Goal: Task Accomplishment & Management: Use online tool/utility

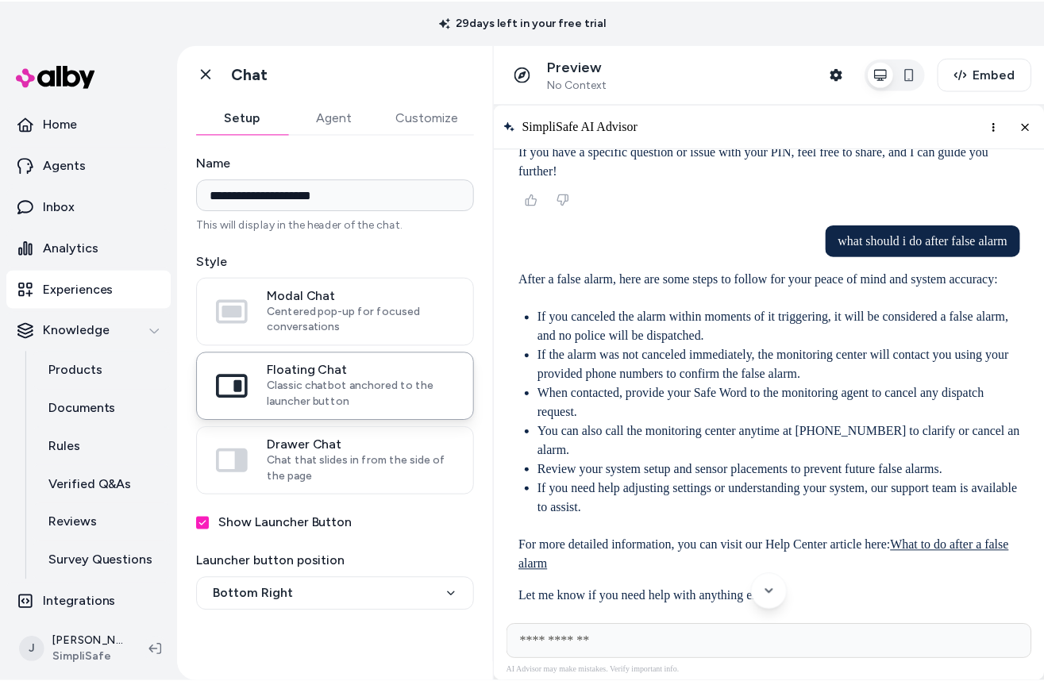
scroll to position [2248, 0]
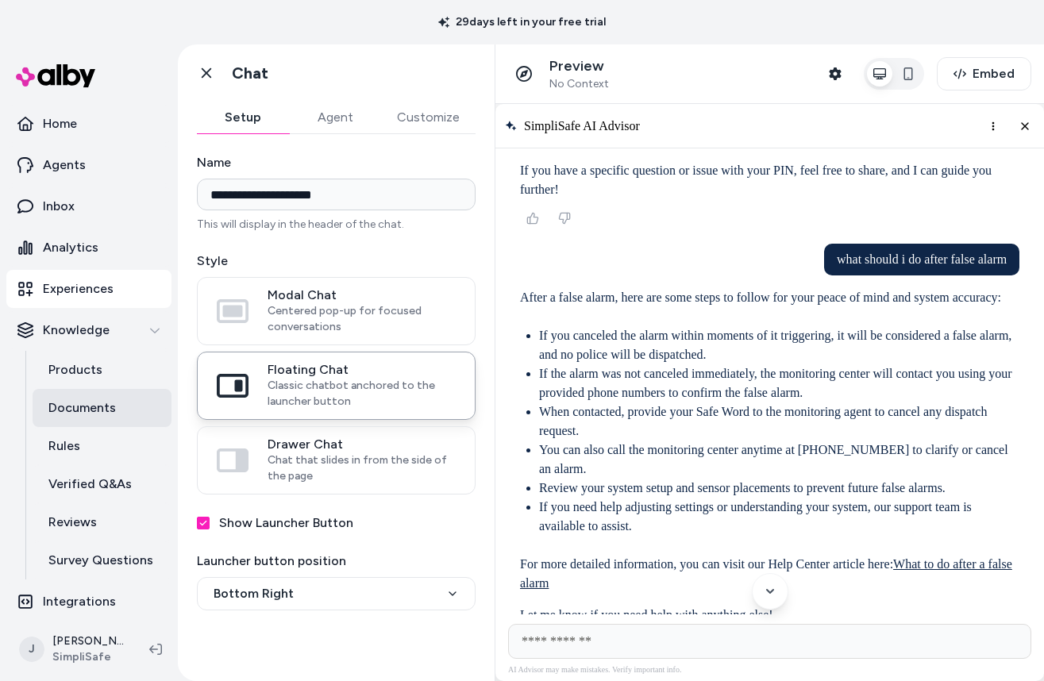
click at [105, 415] on p "Documents" at bounding box center [81, 407] width 67 height 19
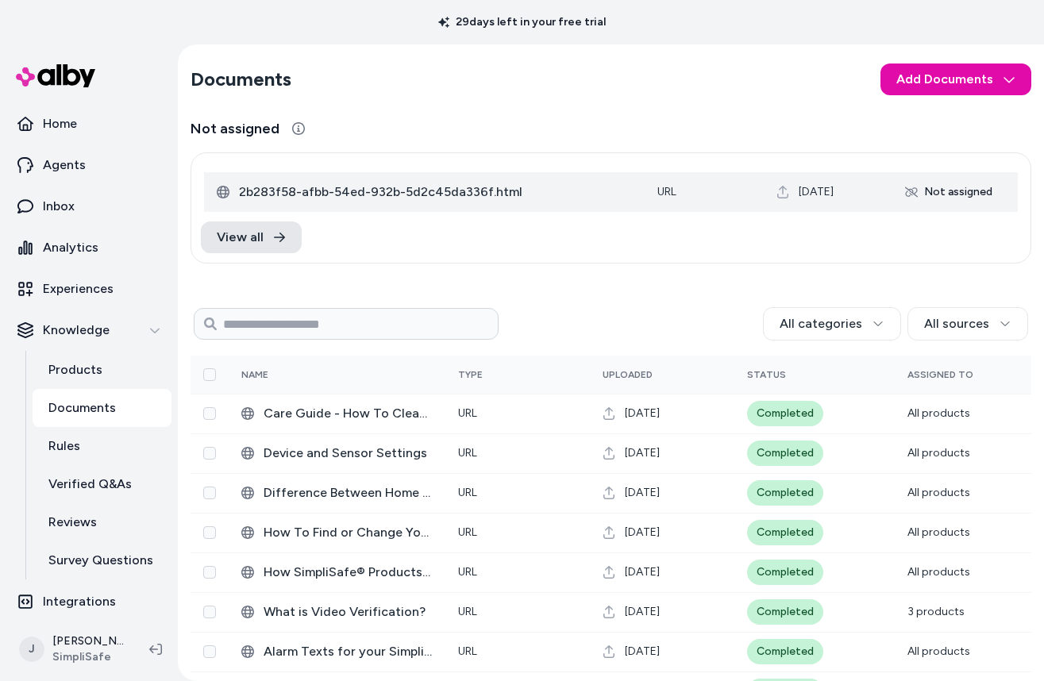
click at [581, 201] on span "2b283f58-afbb-54ed-932b-5d2c45da336f.html" at bounding box center [435, 192] width 393 height 19
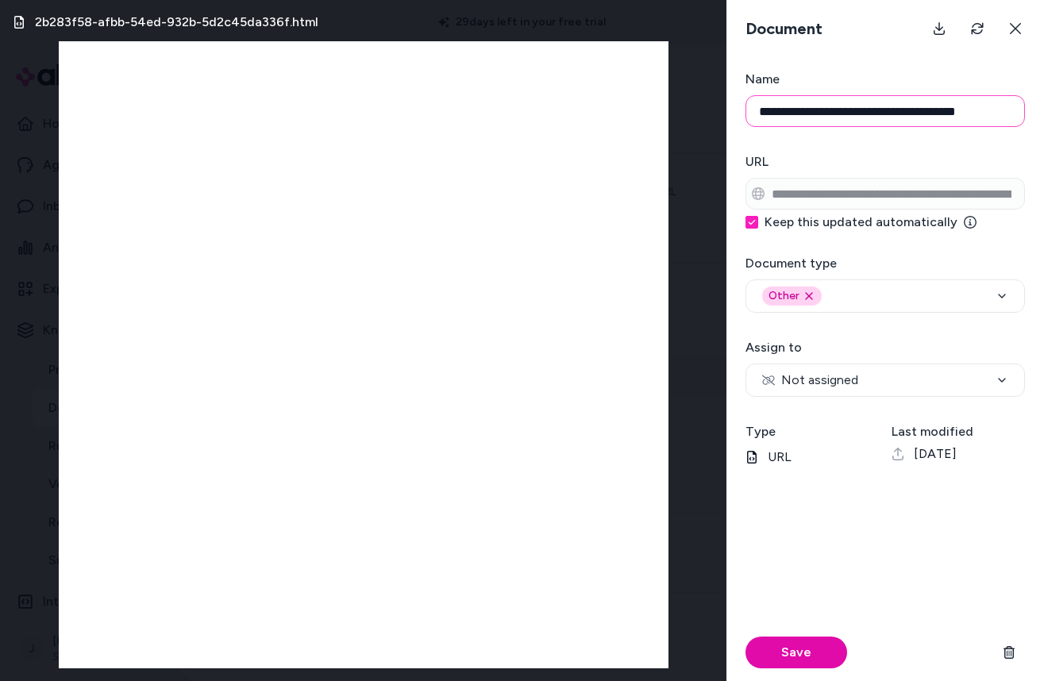
click at [810, 117] on input "**********" at bounding box center [884, 111] width 279 height 32
paste input
type input "**********"
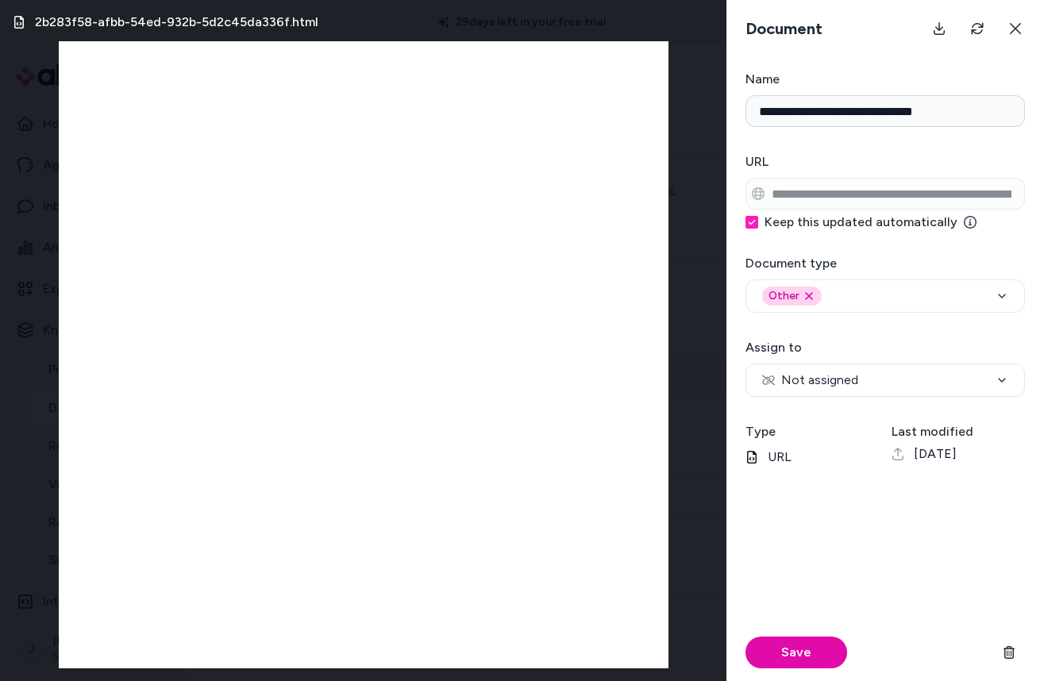
click at [801, 152] on h3 "URL" at bounding box center [884, 161] width 279 height 19
click at [805, 377] on span "Not assigned" at bounding box center [810, 380] width 96 height 19
select select "***"
click at [803, 660] on button "Save" at bounding box center [796, 653] width 102 height 32
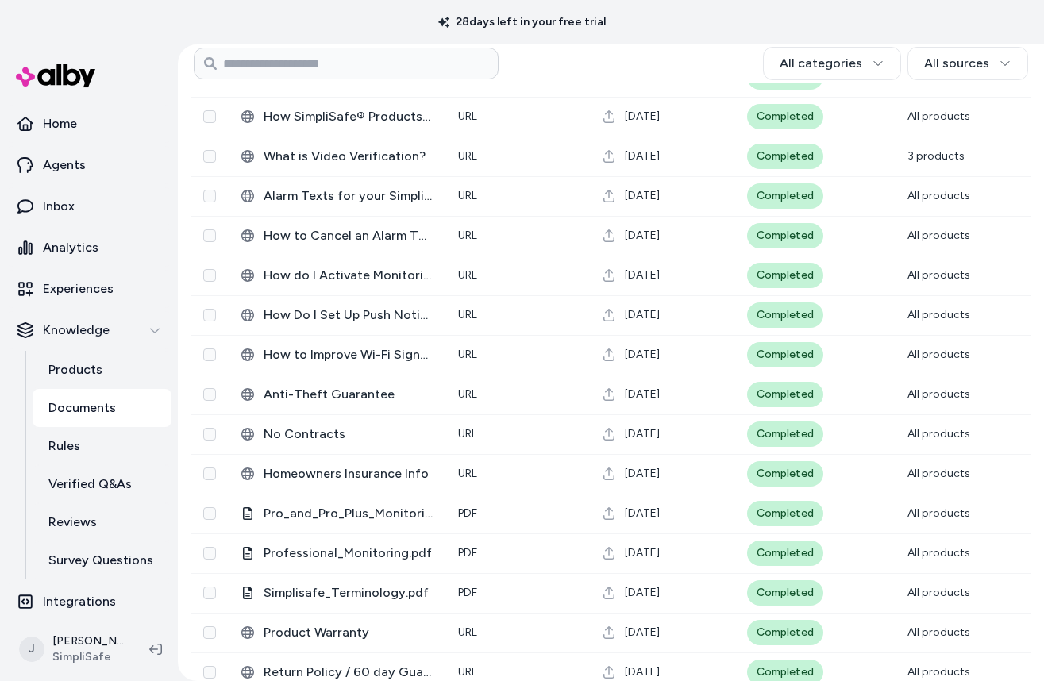
scroll to position [324, 0]
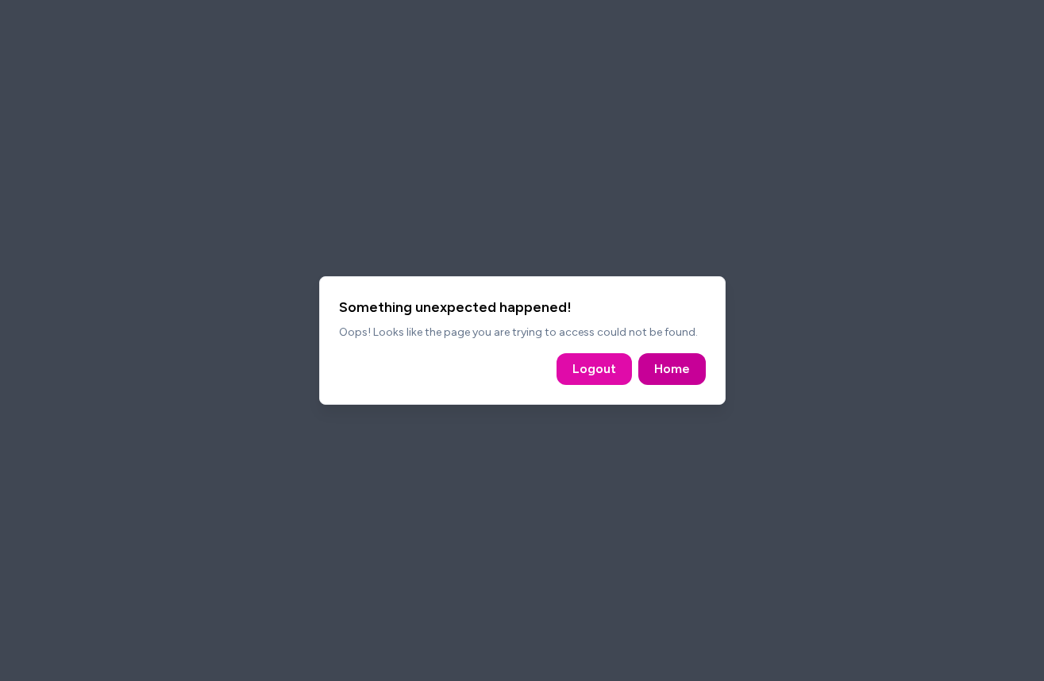
click at [657, 369] on link "Home" at bounding box center [672, 369] width 36 height 19
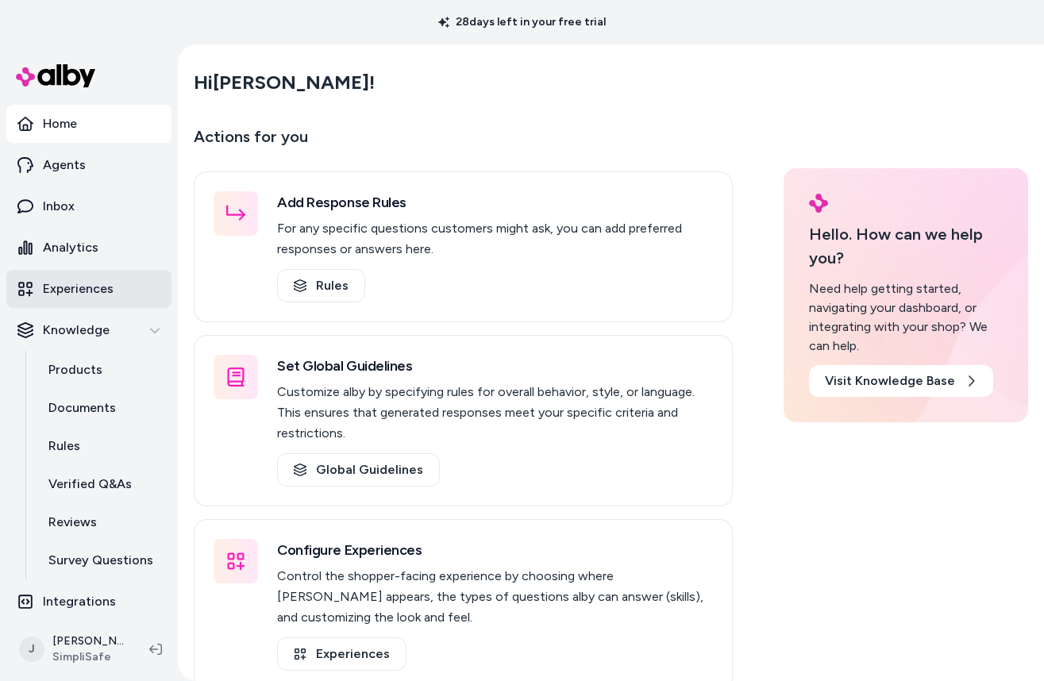
click at [75, 279] on link "Experiences" at bounding box center [88, 289] width 165 height 38
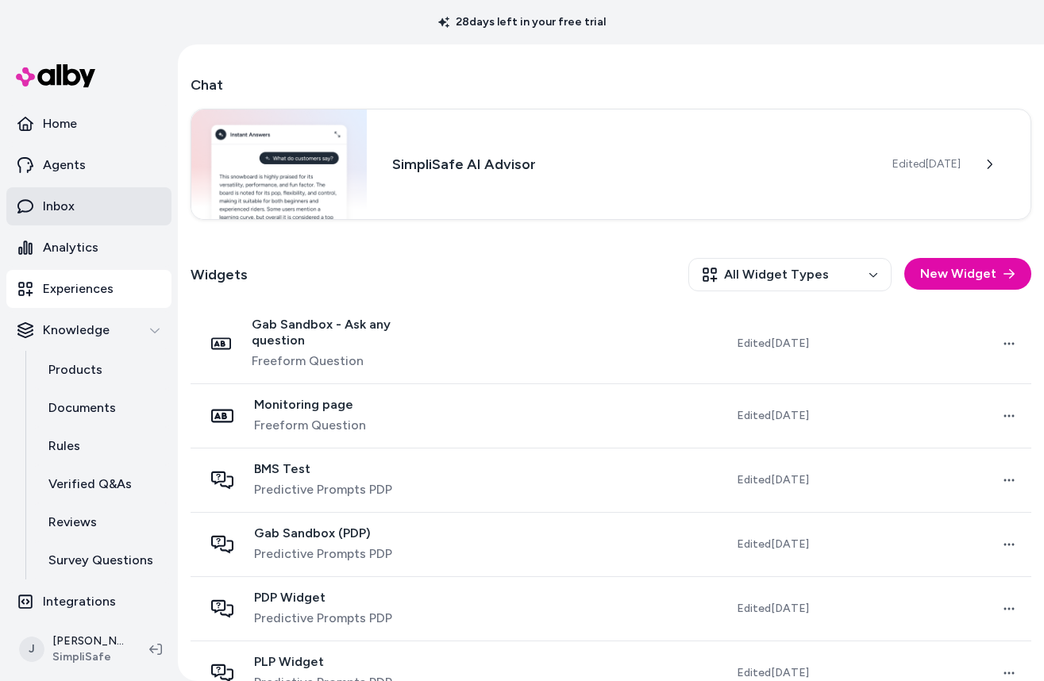
click at [60, 197] on p "Inbox" at bounding box center [59, 206] width 32 height 19
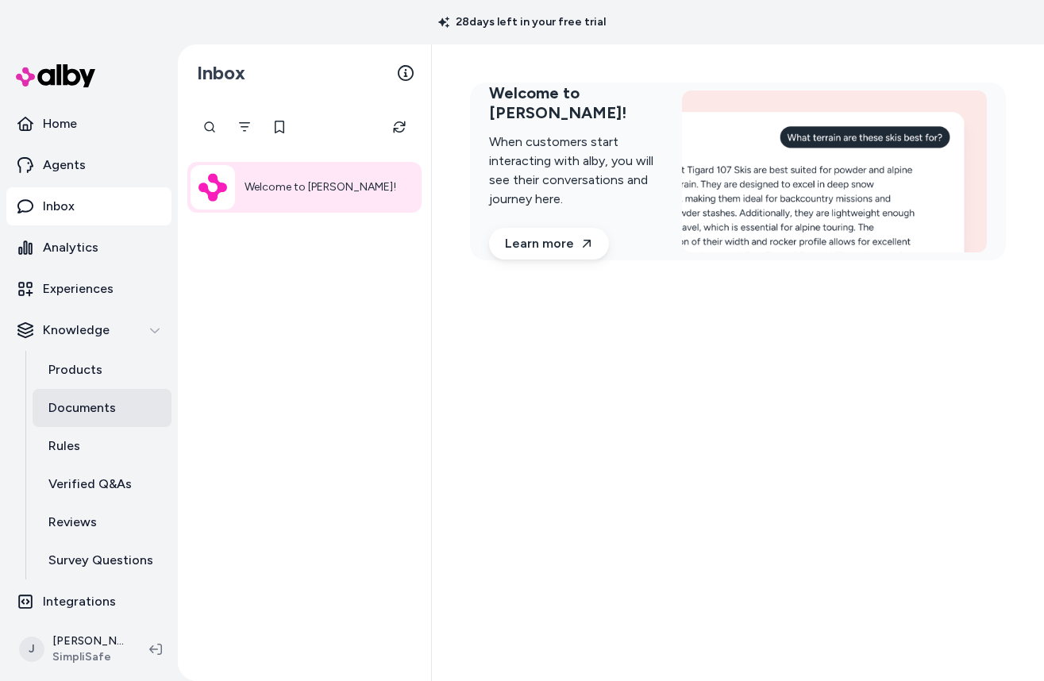
click at [79, 398] on p "Documents" at bounding box center [81, 407] width 67 height 19
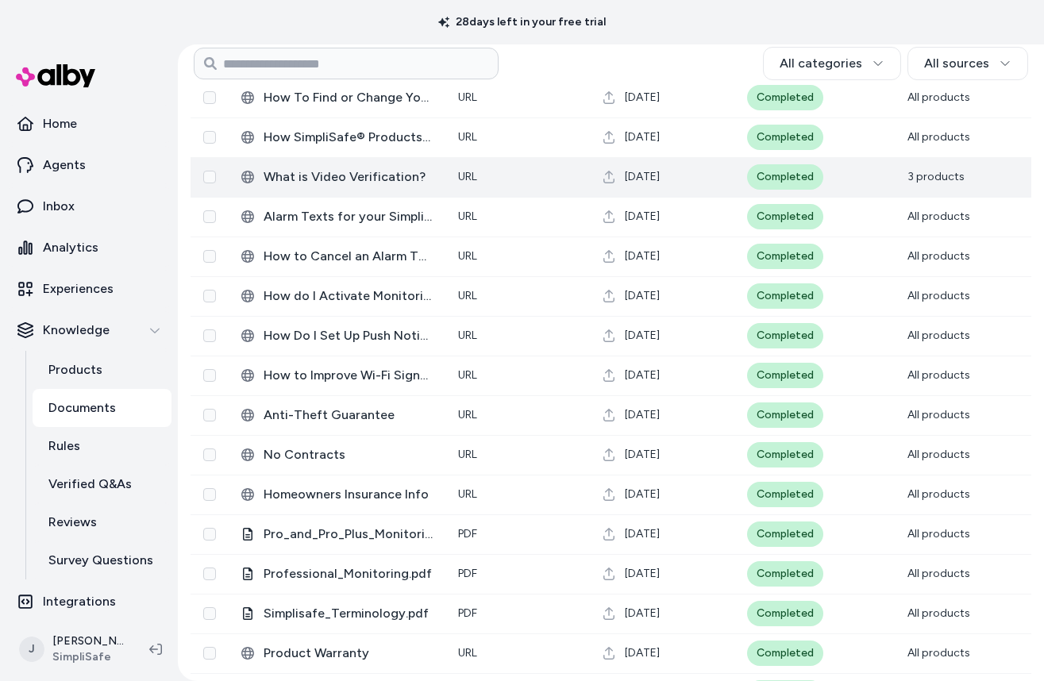
scroll to position [70, 0]
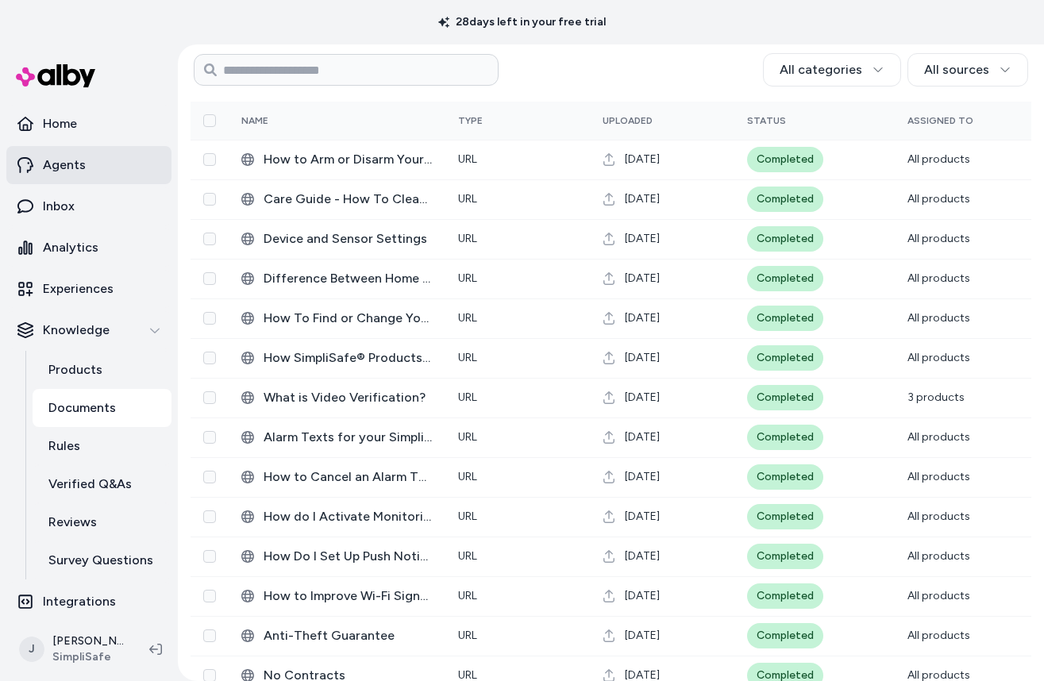
click at [81, 160] on p "Agents" at bounding box center [64, 165] width 43 height 19
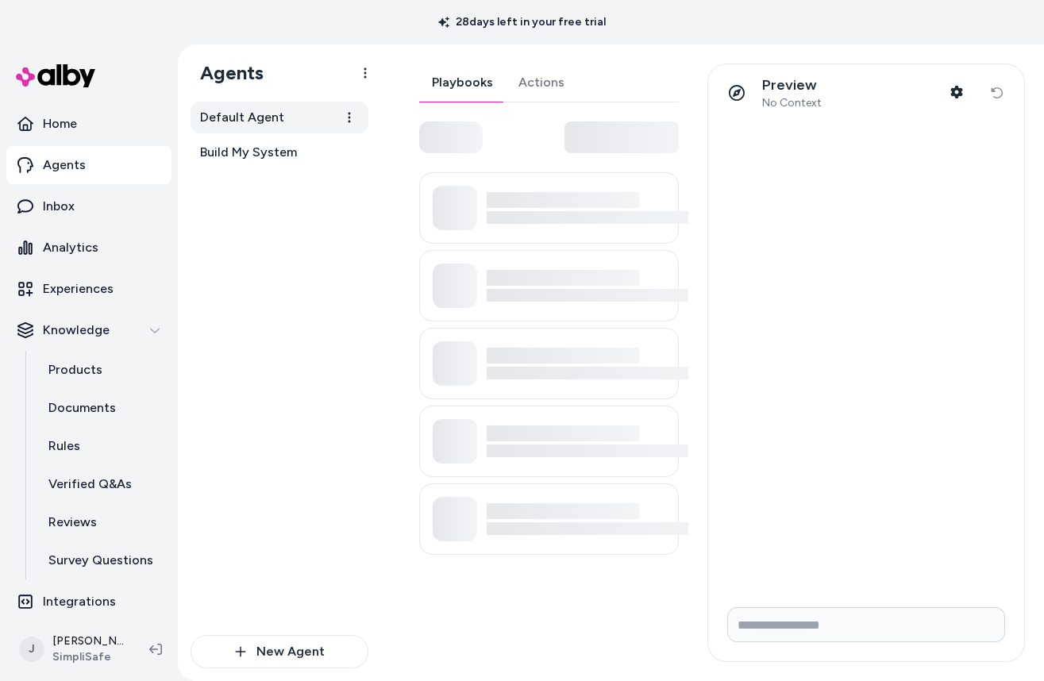
click at [244, 118] on span "Default Agent" at bounding box center [242, 117] width 84 height 19
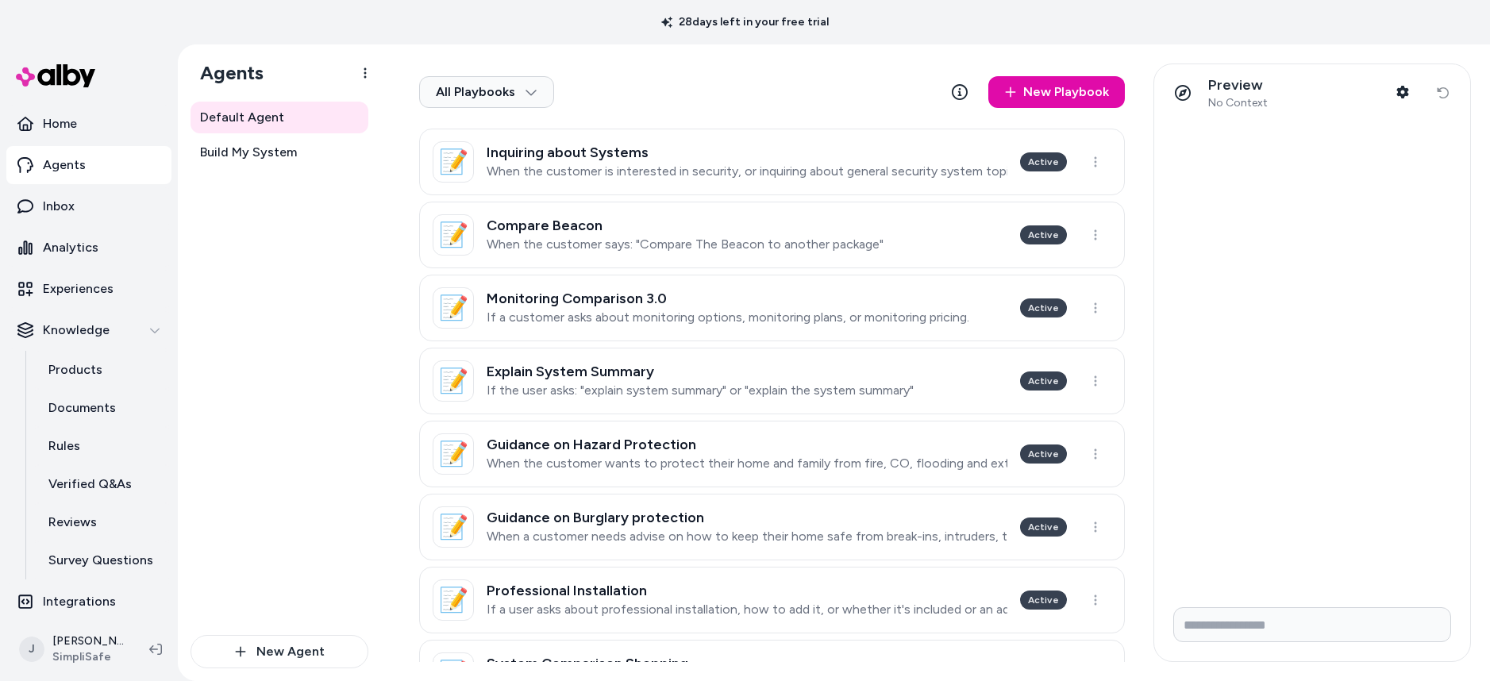
scroll to position [558, 0]
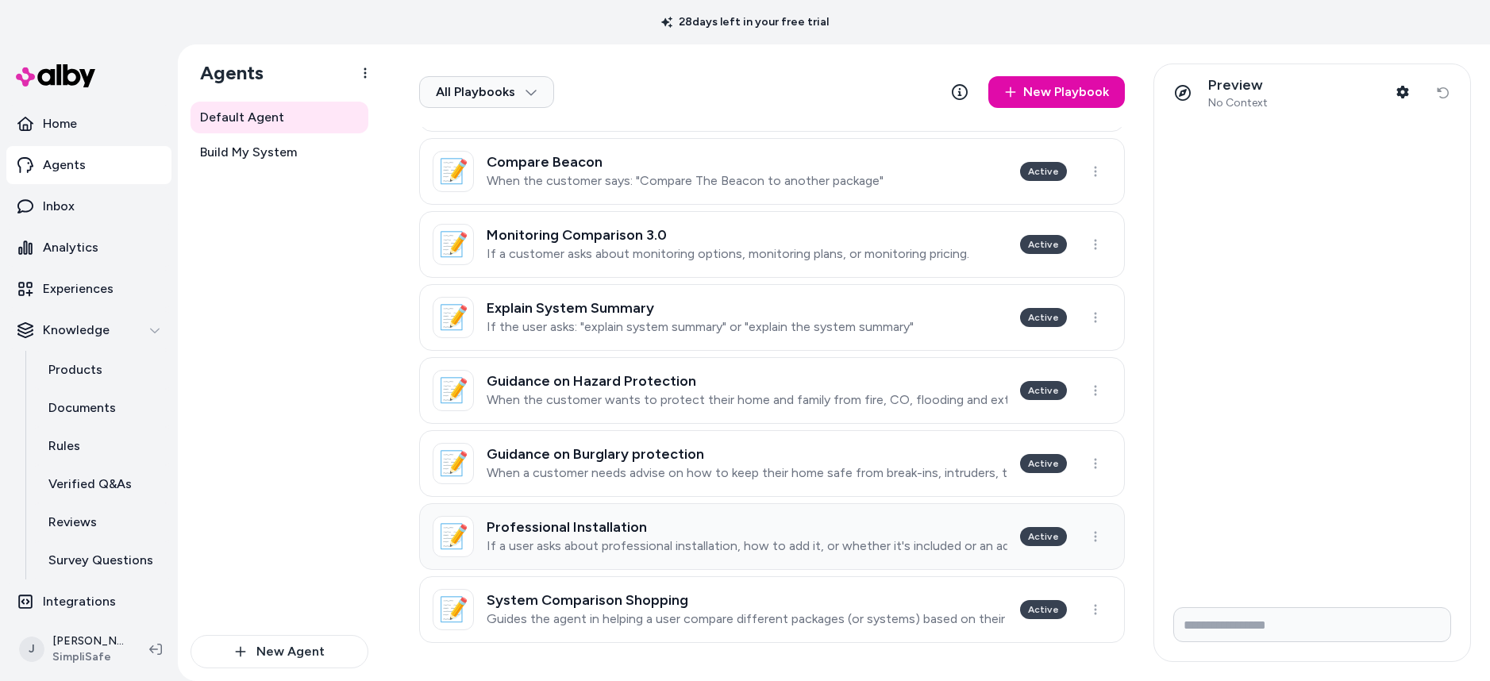
click at [629, 525] on h3 "Professional Installation" at bounding box center [747, 527] width 521 height 16
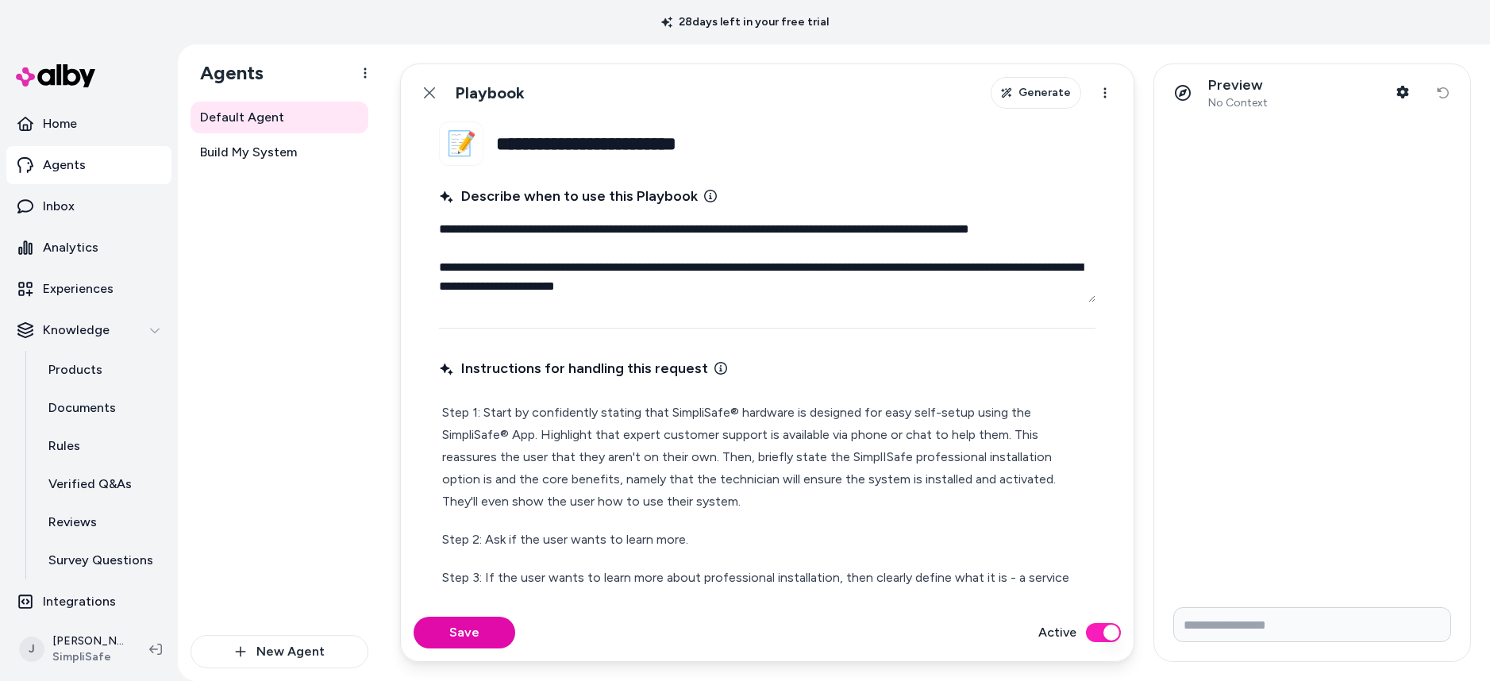
type textarea "*"
